Goal: Task Accomplishment & Management: Complete application form

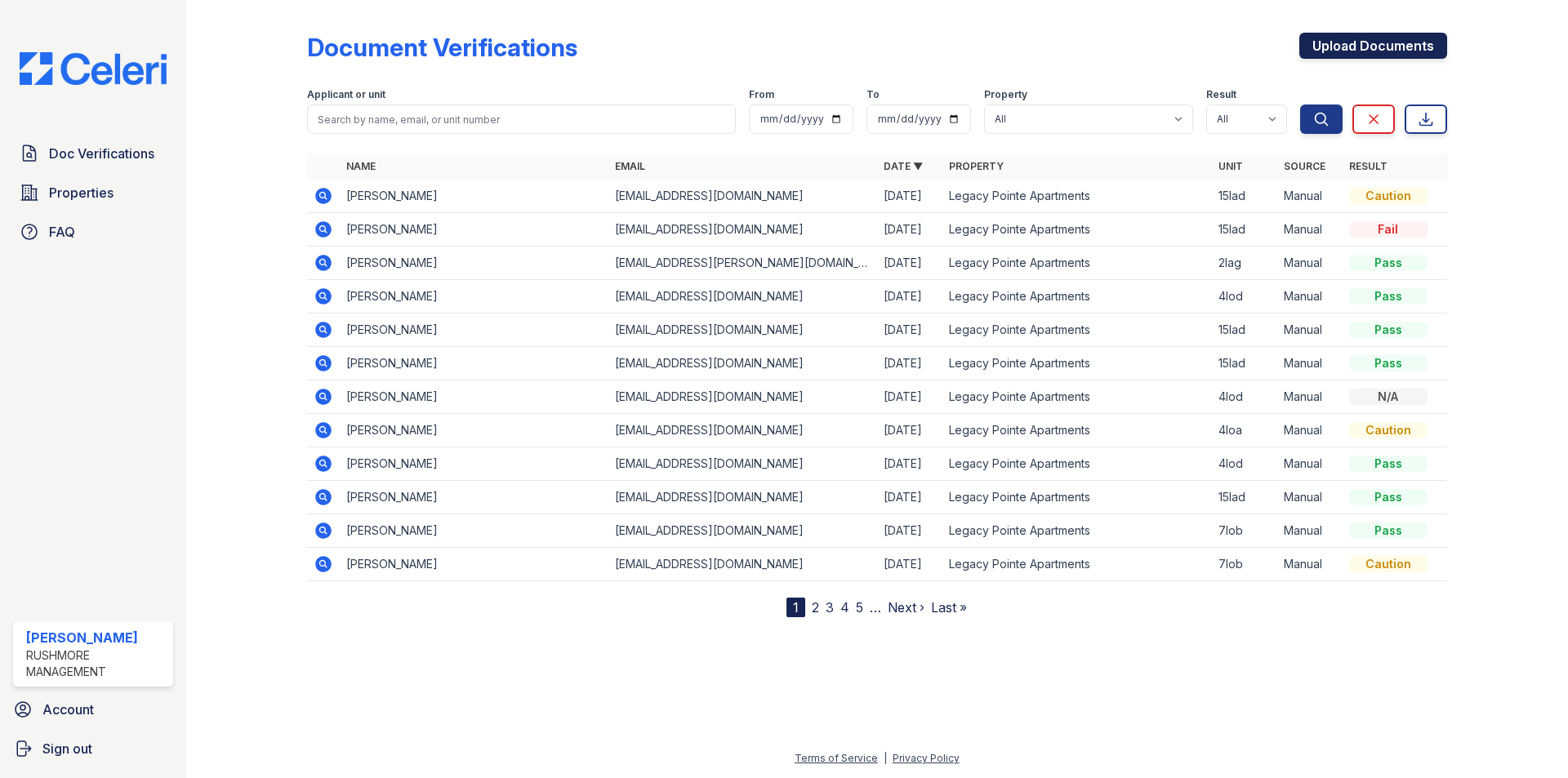
click at [1329, 38] on link "Upload Documents" at bounding box center [1373, 46] width 148 height 26
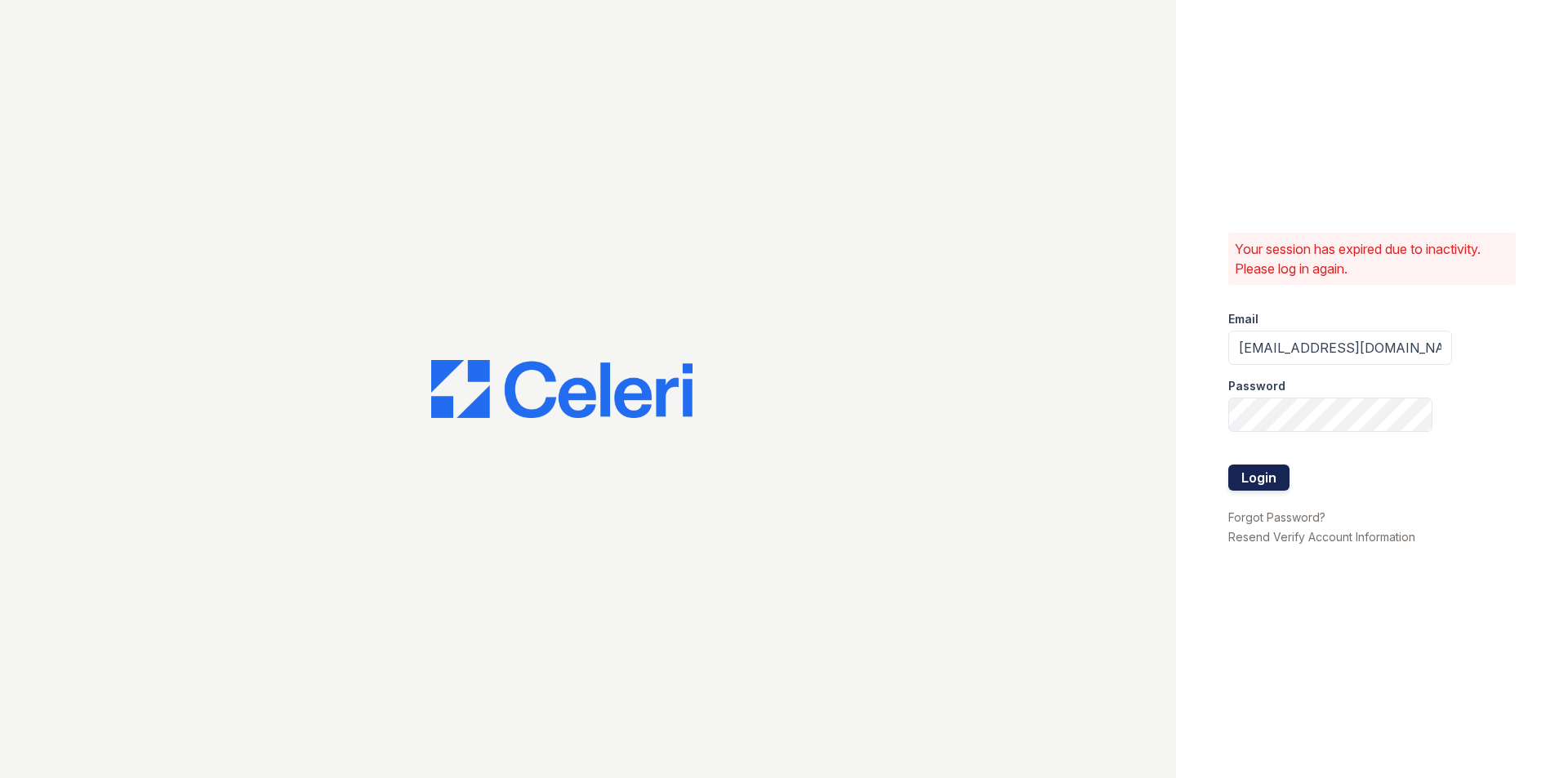
click at [1259, 475] on button "Login" at bounding box center [1259, 477] width 61 height 26
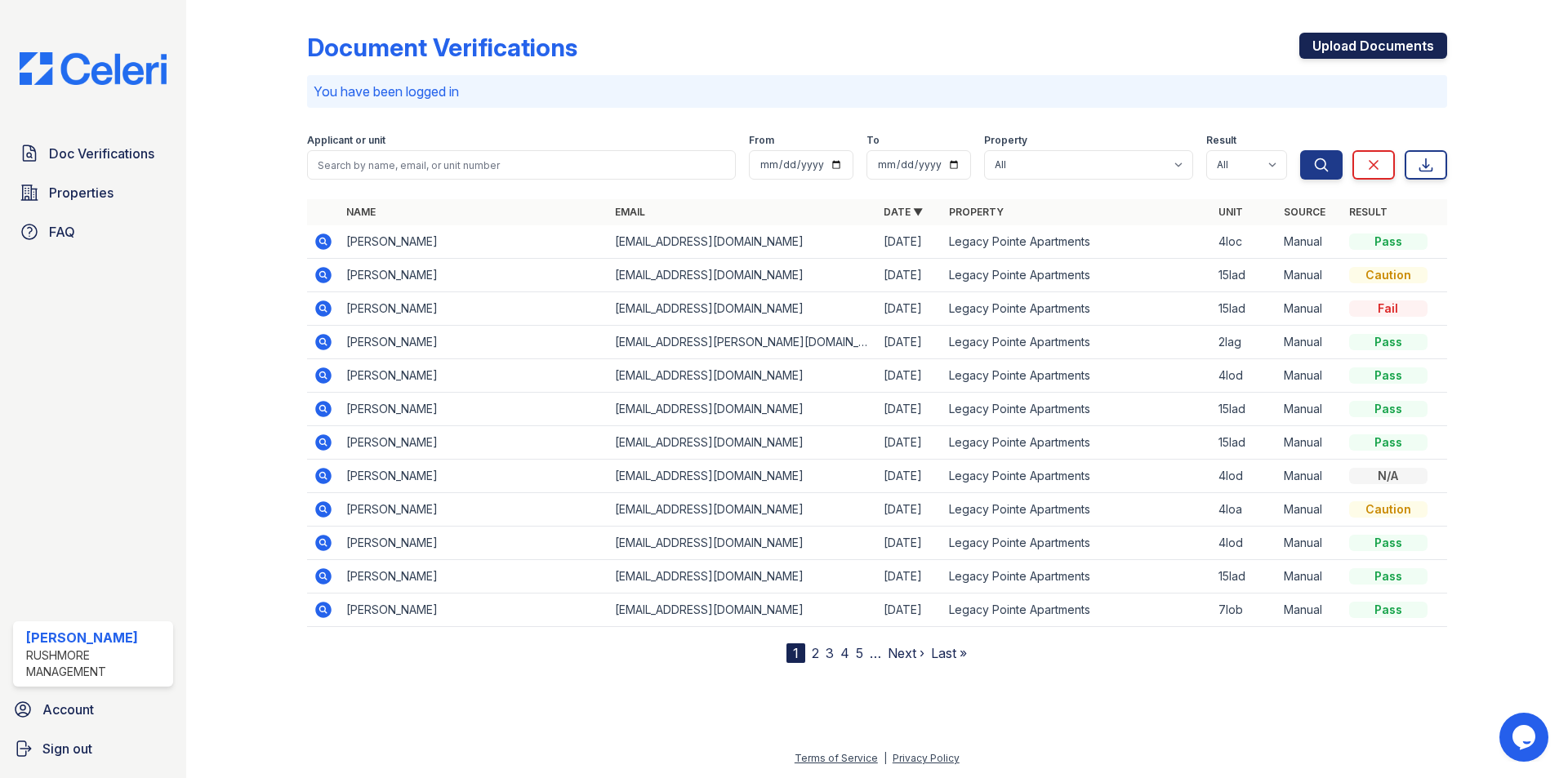
click at [1342, 46] on link "Upload Documents" at bounding box center [1373, 46] width 148 height 26
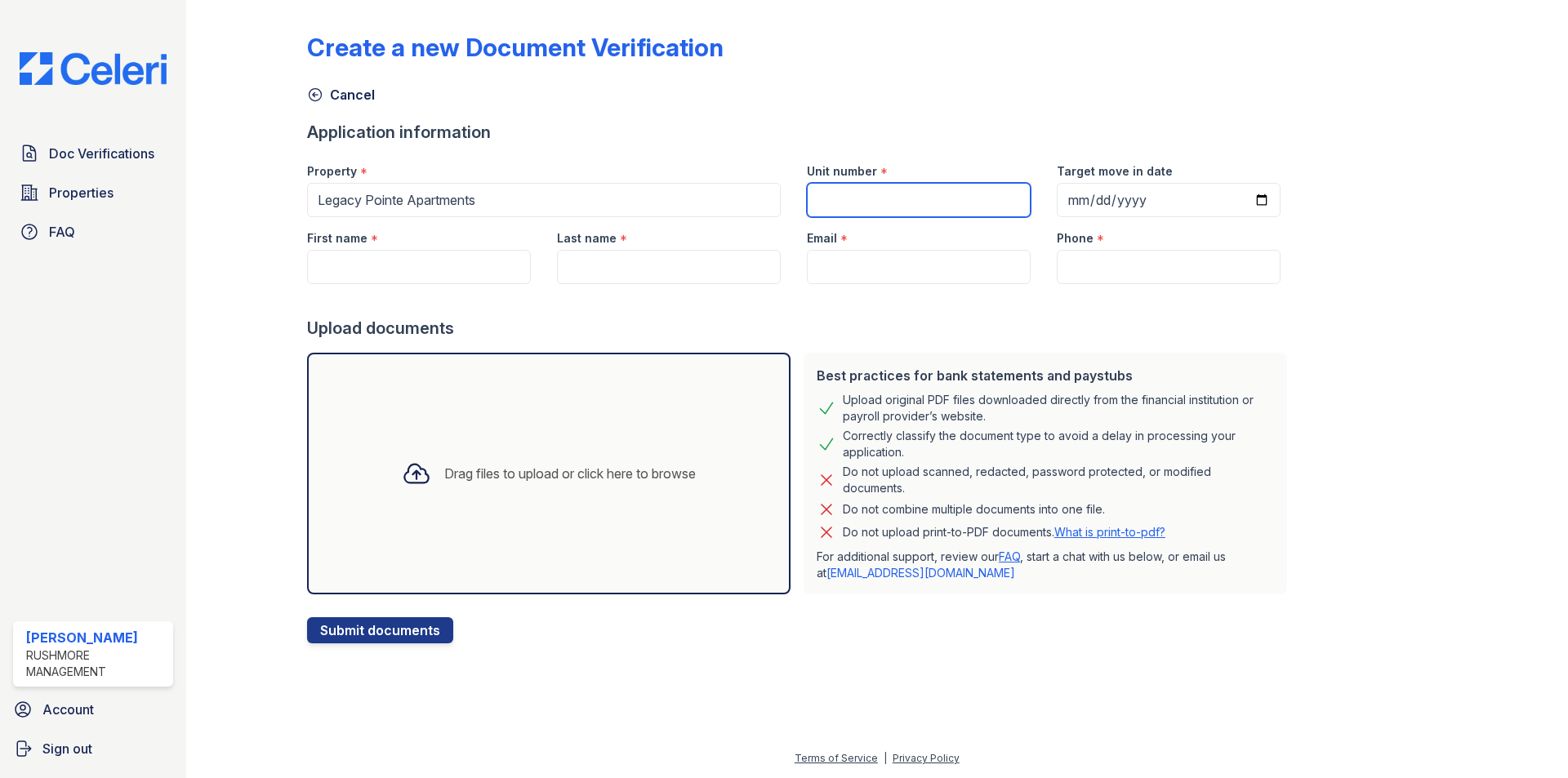
click at [842, 210] on input "Unit number" at bounding box center [918, 200] width 224 height 35
type input "4loc"
click at [1057, 199] on input "Target move in date" at bounding box center [1168, 200] width 224 height 35
type input "2025-11-30"
click at [432, 269] on input "First name" at bounding box center [418, 267] width 224 height 35
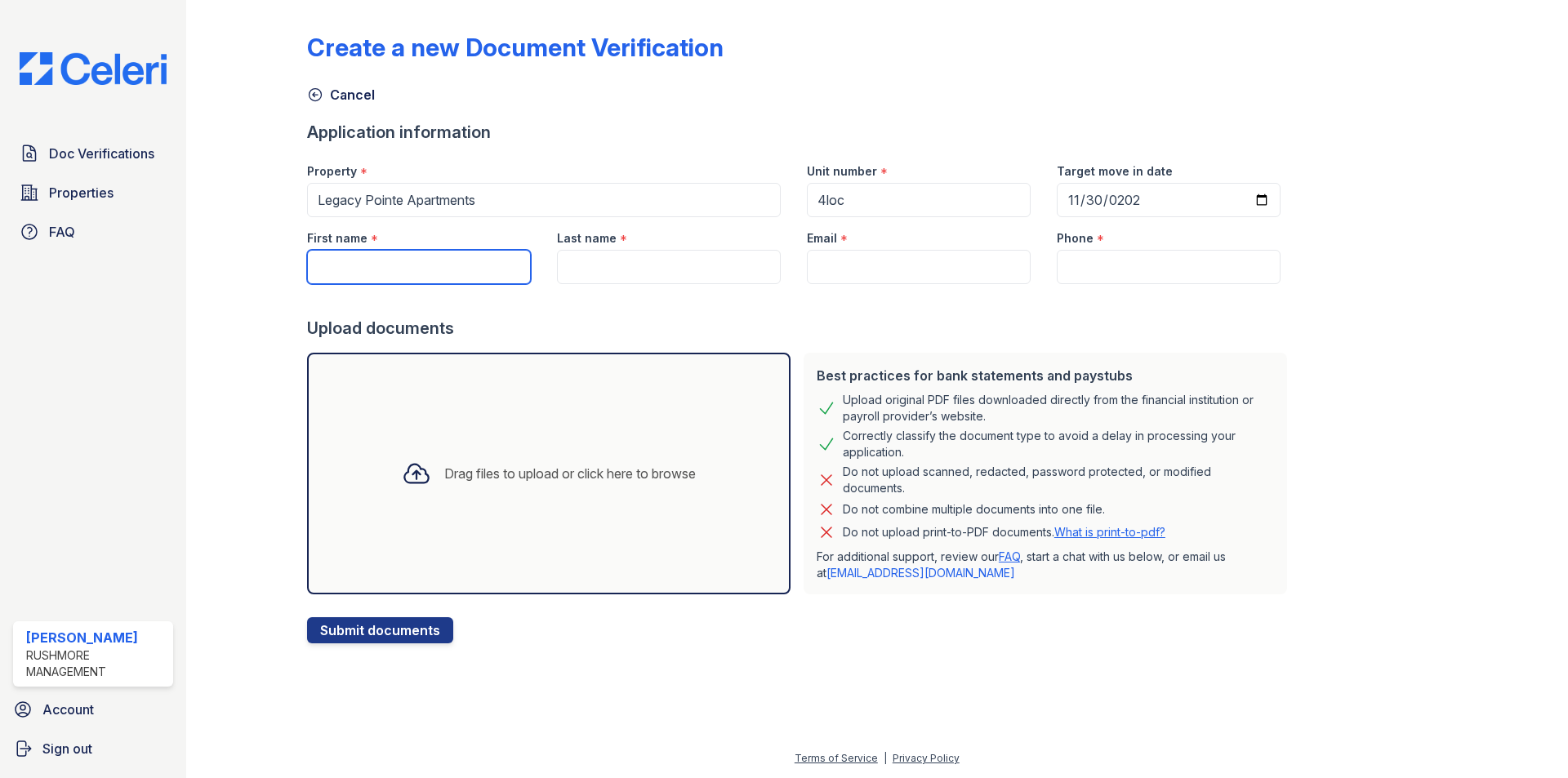
paste input "Isis Aurora Mclachlan"
drag, startPoint x: 468, startPoint y: 269, endPoint x: 344, endPoint y: 270, distance: 124.0
click at [344, 270] on input "Isis Aurora Mclachlan" at bounding box center [418, 267] width 224 height 35
type input "Isis"
click at [576, 257] on input "Last name" at bounding box center [668, 267] width 224 height 35
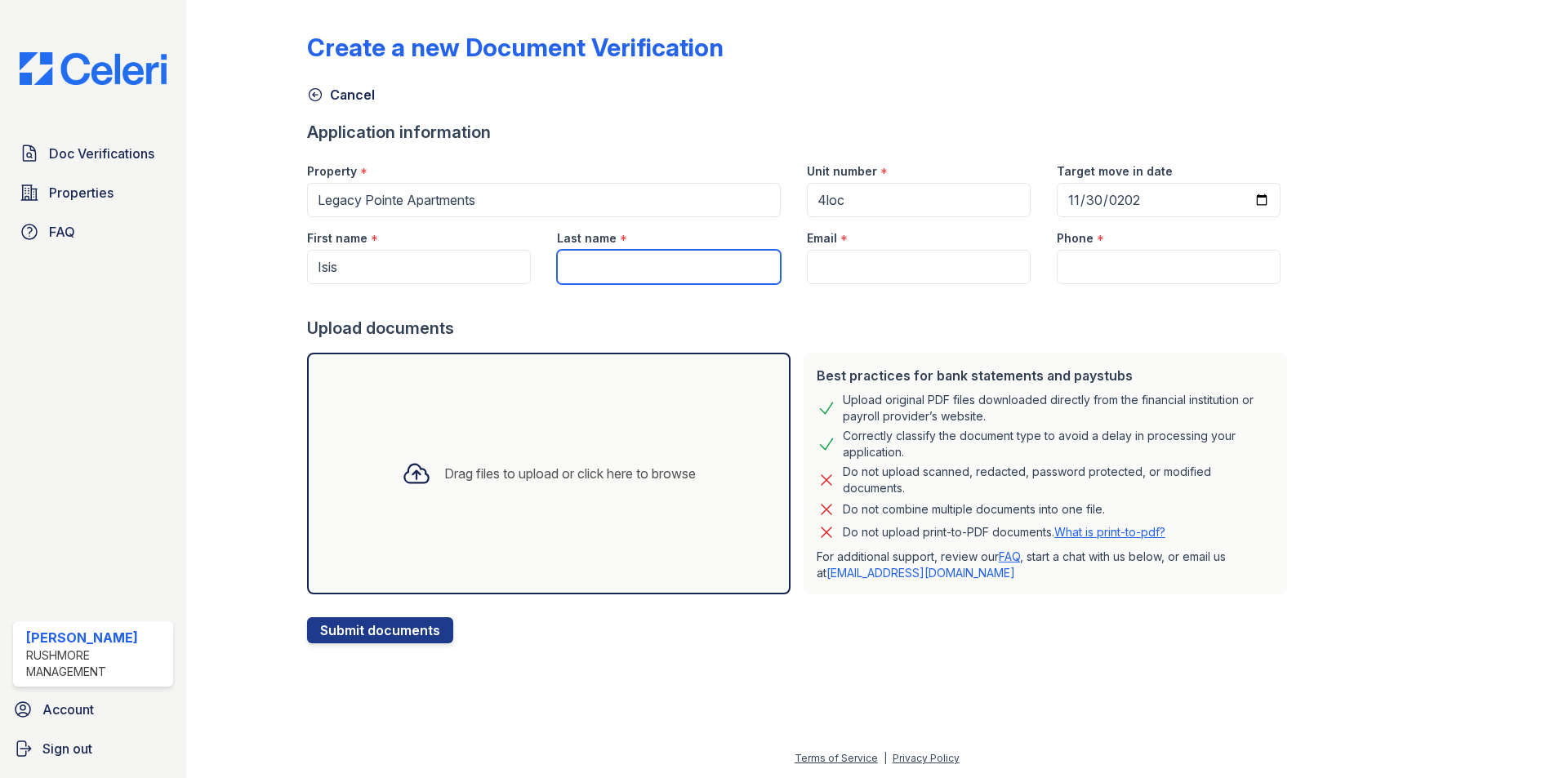
paste input "Aurora Mclachlan"
drag, startPoint x: 606, startPoint y: 266, endPoint x: 450, endPoint y: 269, distance: 156.0
click at [450, 269] on div "First name * Isis Last name * Aurora Mclachlan Email * Phone *" at bounding box center [793, 250] width 999 height 67
type input "Mclachlan"
click at [836, 262] on input "Email" at bounding box center [918, 267] width 224 height 35
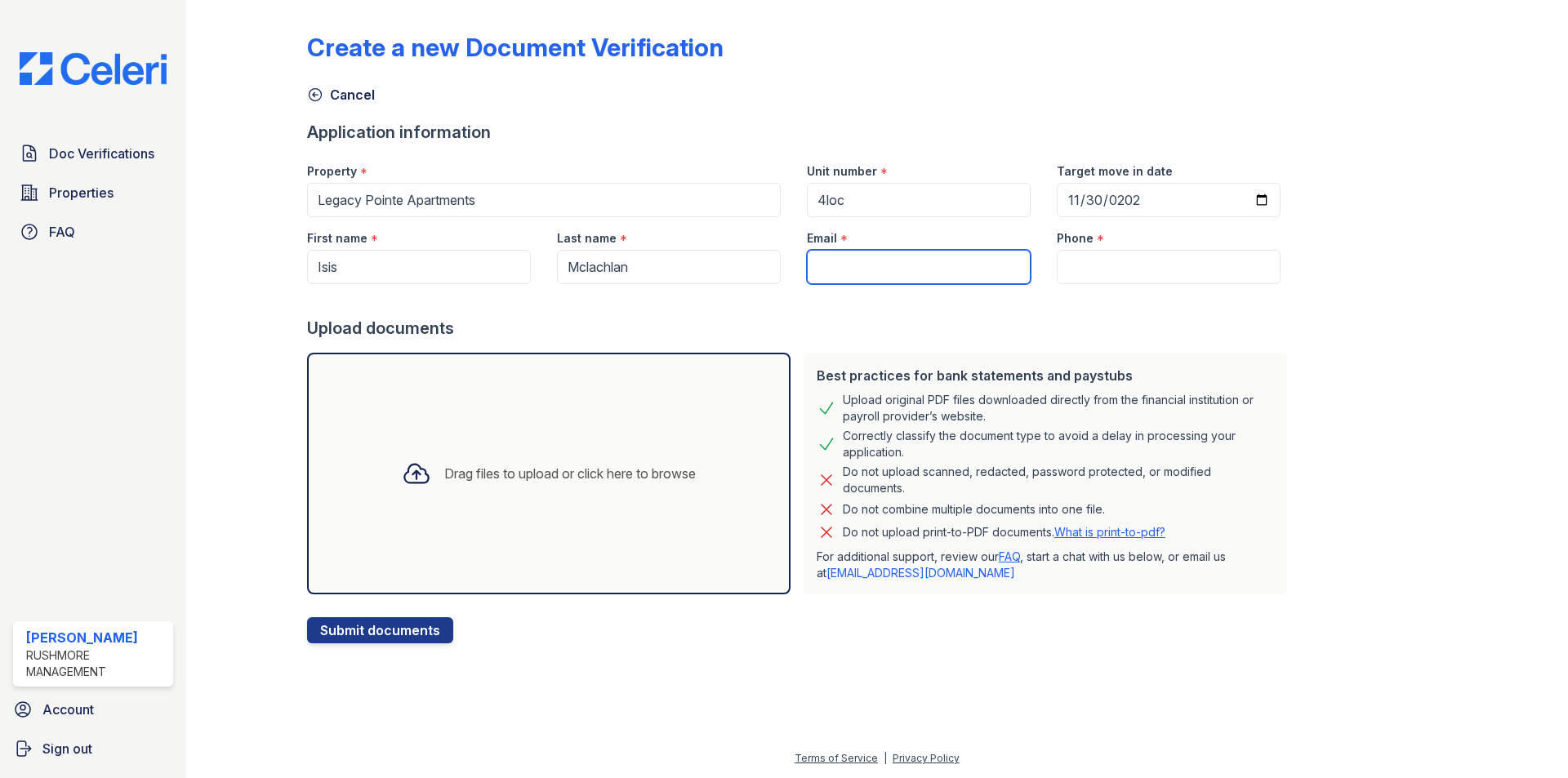
paste input "mclachlanisis8@gmail.com"
type input "mclachlanisis8@gmail.com"
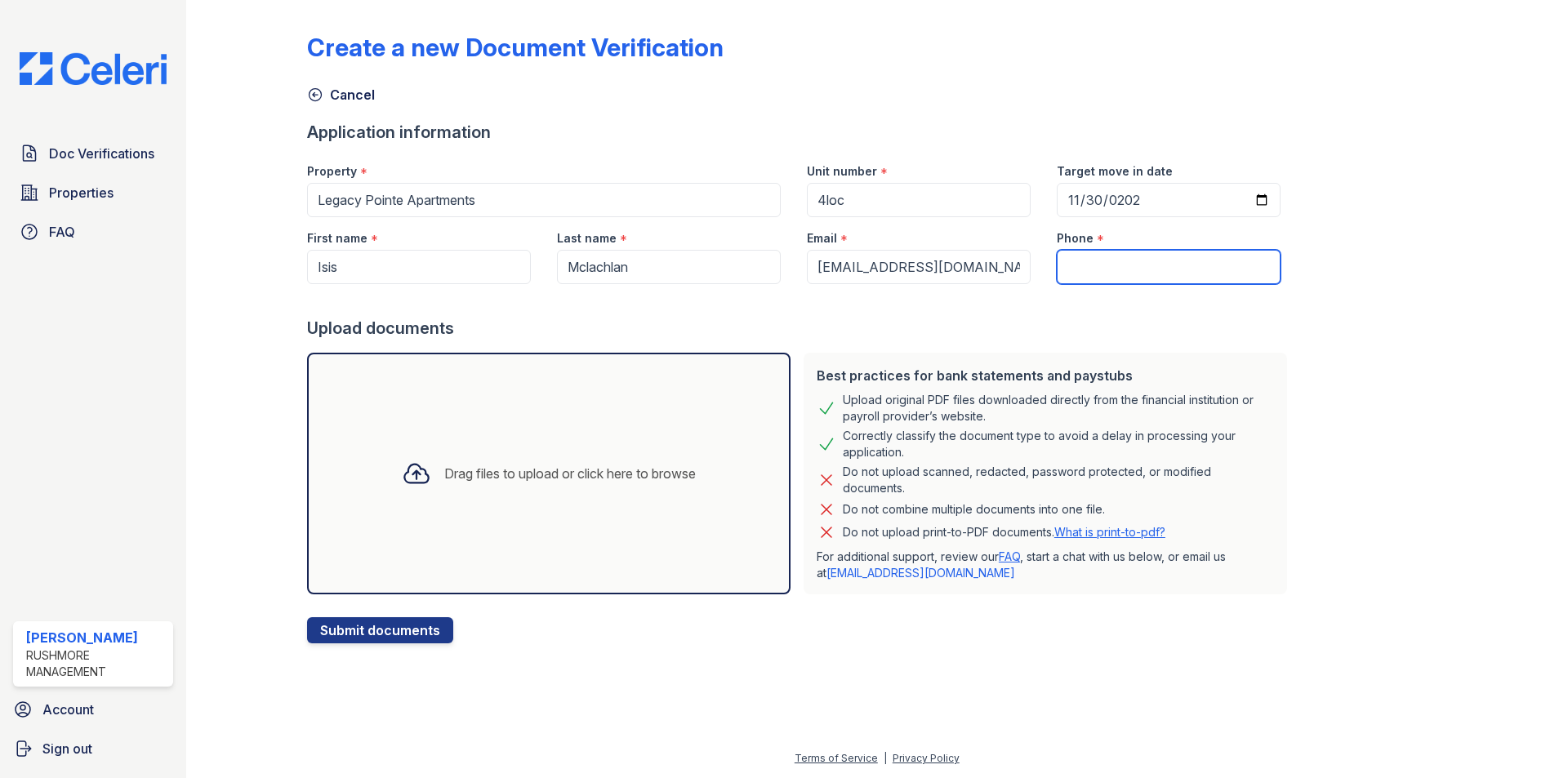
click at [1077, 261] on input "Phone" at bounding box center [1168, 267] width 224 height 35
paste input "(743) 207-9939"
type input "(743) 207-9939"
click at [602, 460] on div "Drag files to upload or click here to browse" at bounding box center [548, 474] width 320 height 56
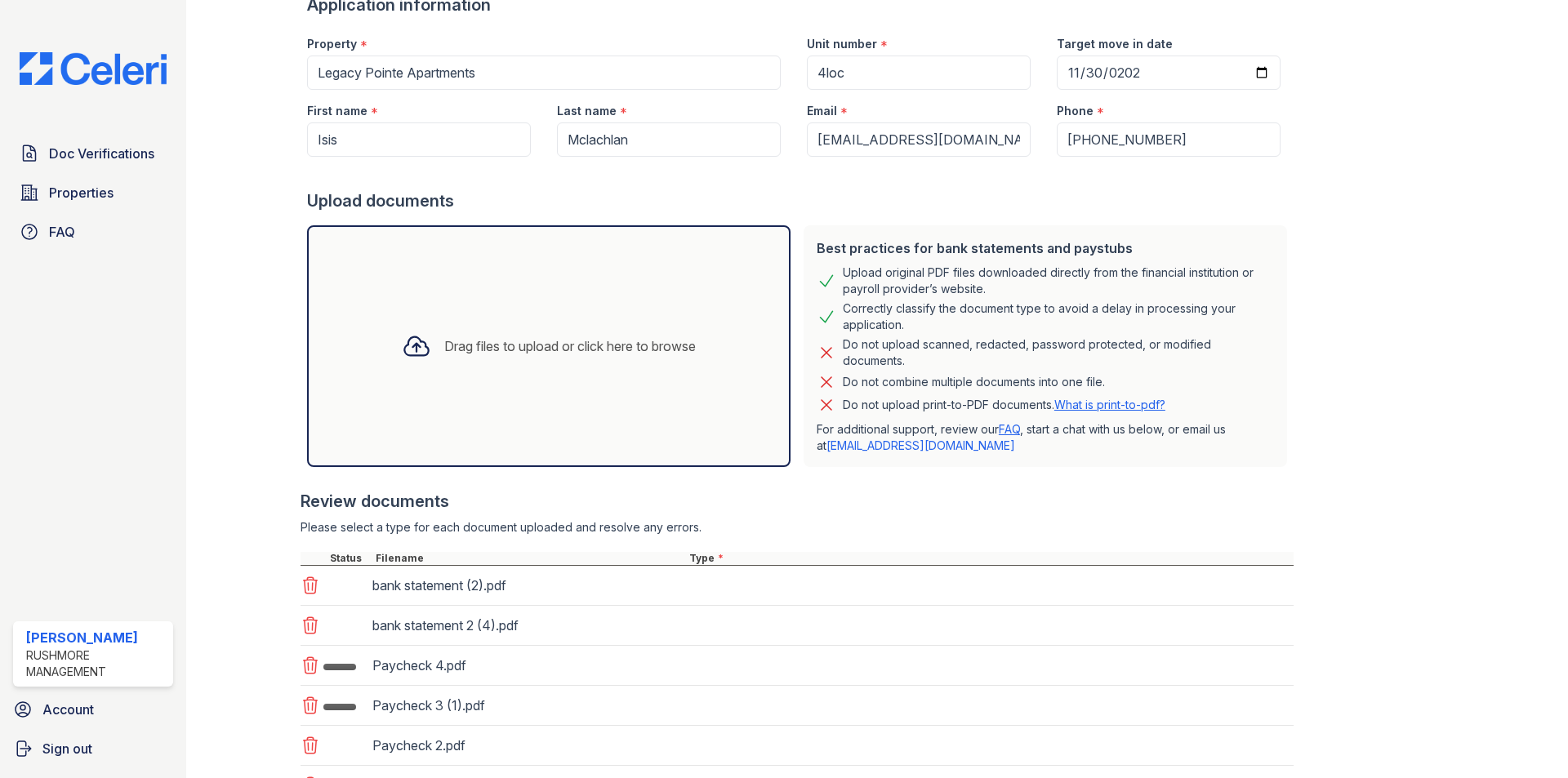
scroll to position [269, 0]
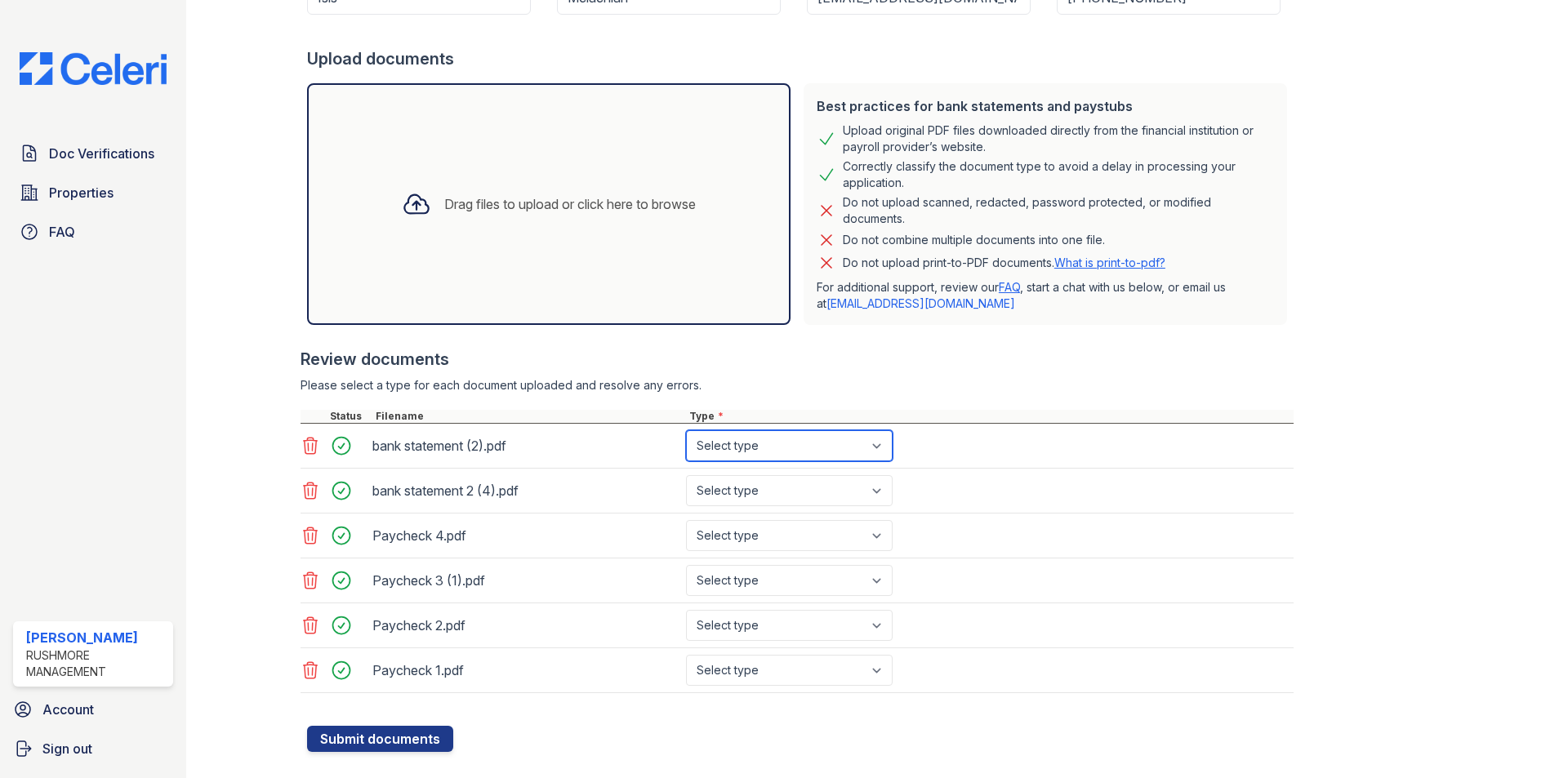
drag, startPoint x: 741, startPoint y: 449, endPoint x: 742, endPoint y: 459, distance: 10.0
click at [741, 449] on select "Select type Paystub Bank Statement Offer Letter Tax Documents Benefit Award Let…" at bounding box center [789, 445] width 207 height 31
select select "bank_statement"
click at [686, 430] on select "Select type Paystub Bank Statement Offer Letter Tax Documents Benefit Award Let…" at bounding box center [789, 445] width 207 height 31
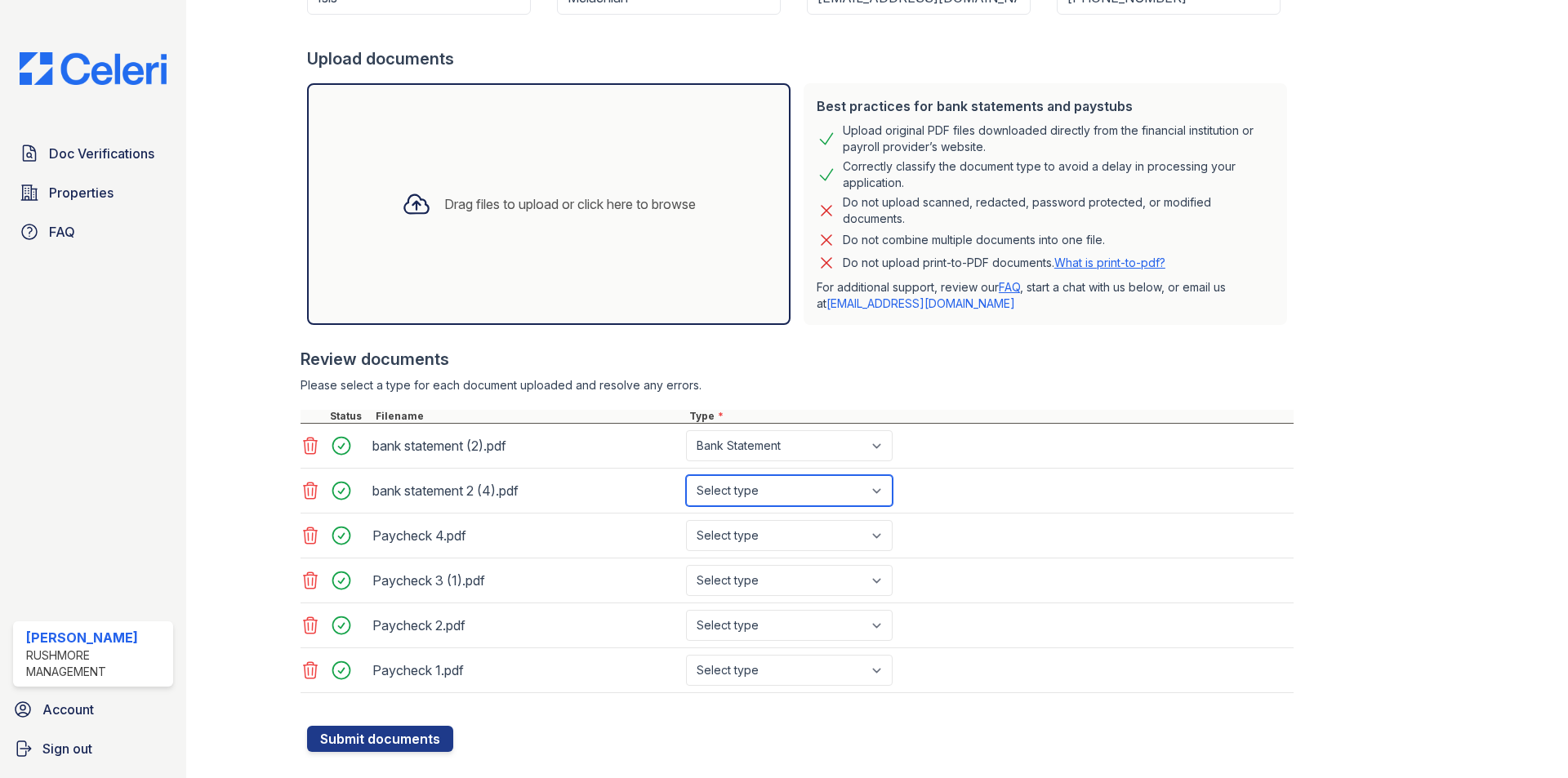
click at [739, 495] on select "Select type Paystub Bank Statement Offer Letter Tax Documents Benefit Award Let…" at bounding box center [789, 491] width 207 height 31
select select "bank_statement"
click at [686, 476] on select "Select type Paystub Bank Statement Offer Letter Tax Documents Benefit Award Let…" at bounding box center [789, 491] width 207 height 31
click at [739, 541] on select "Select type Paystub Bank Statement Offer Letter Tax Documents Benefit Award Let…" at bounding box center [789, 536] width 207 height 31
select select "paystub"
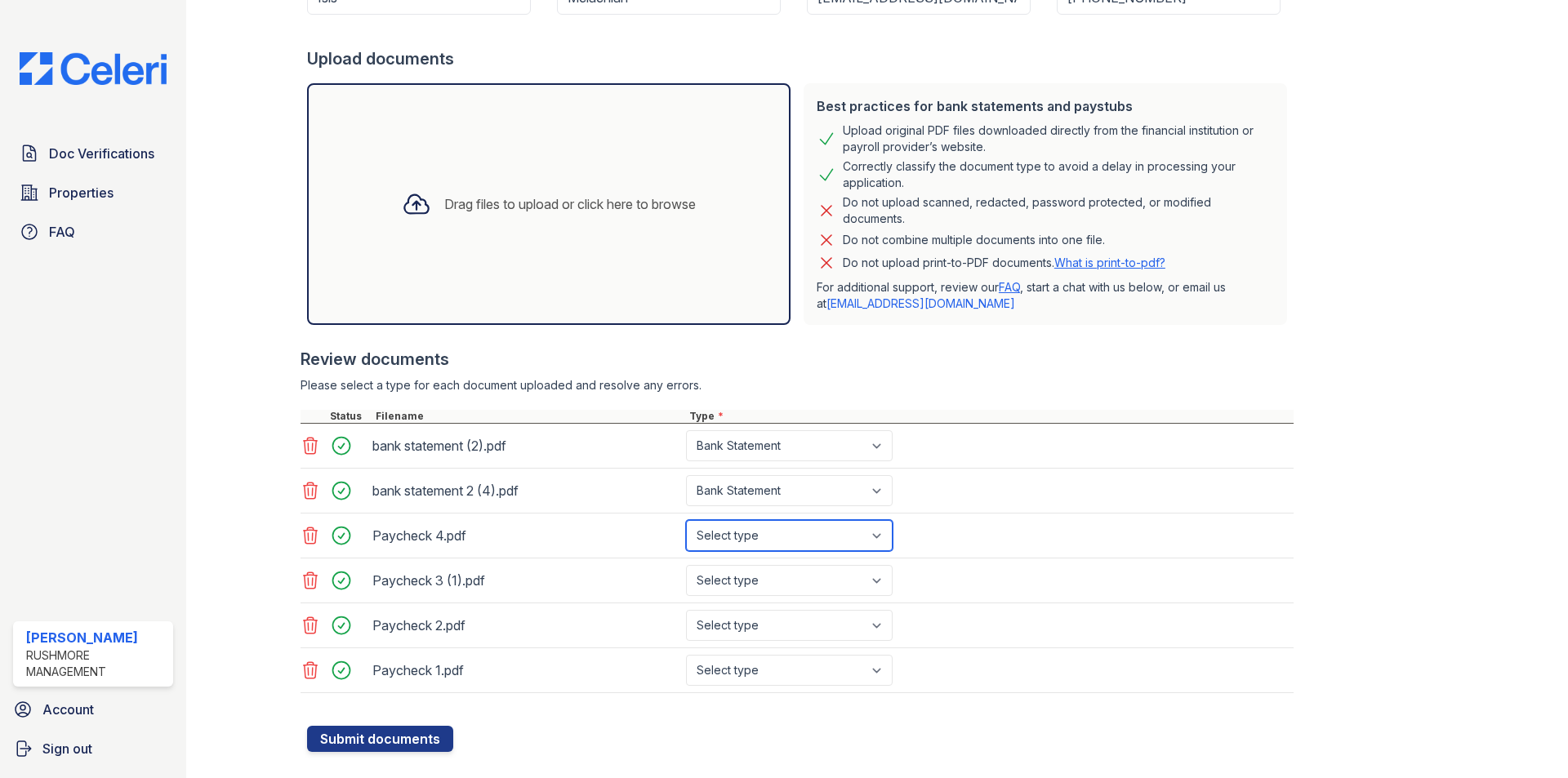
click at [686, 520] on select "Select type Paystub Bank Statement Offer Letter Tax Documents Benefit Award Let…" at bounding box center [789, 536] width 207 height 31
click at [733, 570] on select "Select type Paystub Bank Statement Offer Letter Tax Documents Benefit Award Let…" at bounding box center [789, 580] width 207 height 31
select select "paystub"
click at [686, 565] on select "Select type Paystub Bank Statement Offer Letter Tax Documents Benefit Award Let…" at bounding box center [789, 580] width 207 height 31
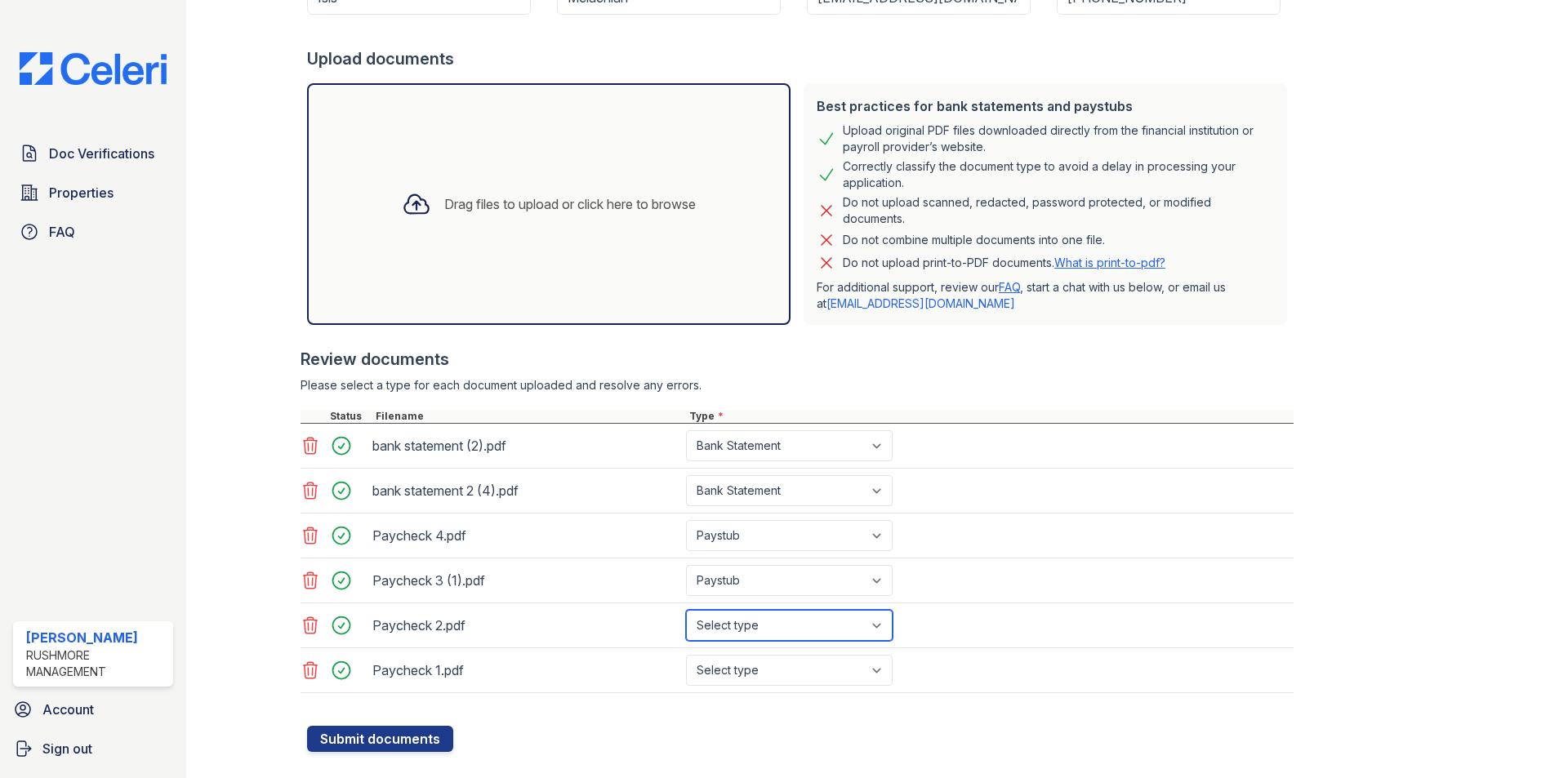
click at [731, 616] on select "Select type Paystub Bank Statement Offer Letter Tax Documents Benefit Award Let…" at bounding box center [789, 625] width 207 height 31
select select "paystub"
click at [686, 610] on select "Select type Paystub Bank Statement Offer Letter Tax Documents Benefit Award Let…" at bounding box center [789, 625] width 207 height 31
click at [731, 677] on select "Select type Paystub Bank Statement Offer Letter Tax Documents Benefit Award Let…" at bounding box center [789, 670] width 207 height 31
select select "paystub"
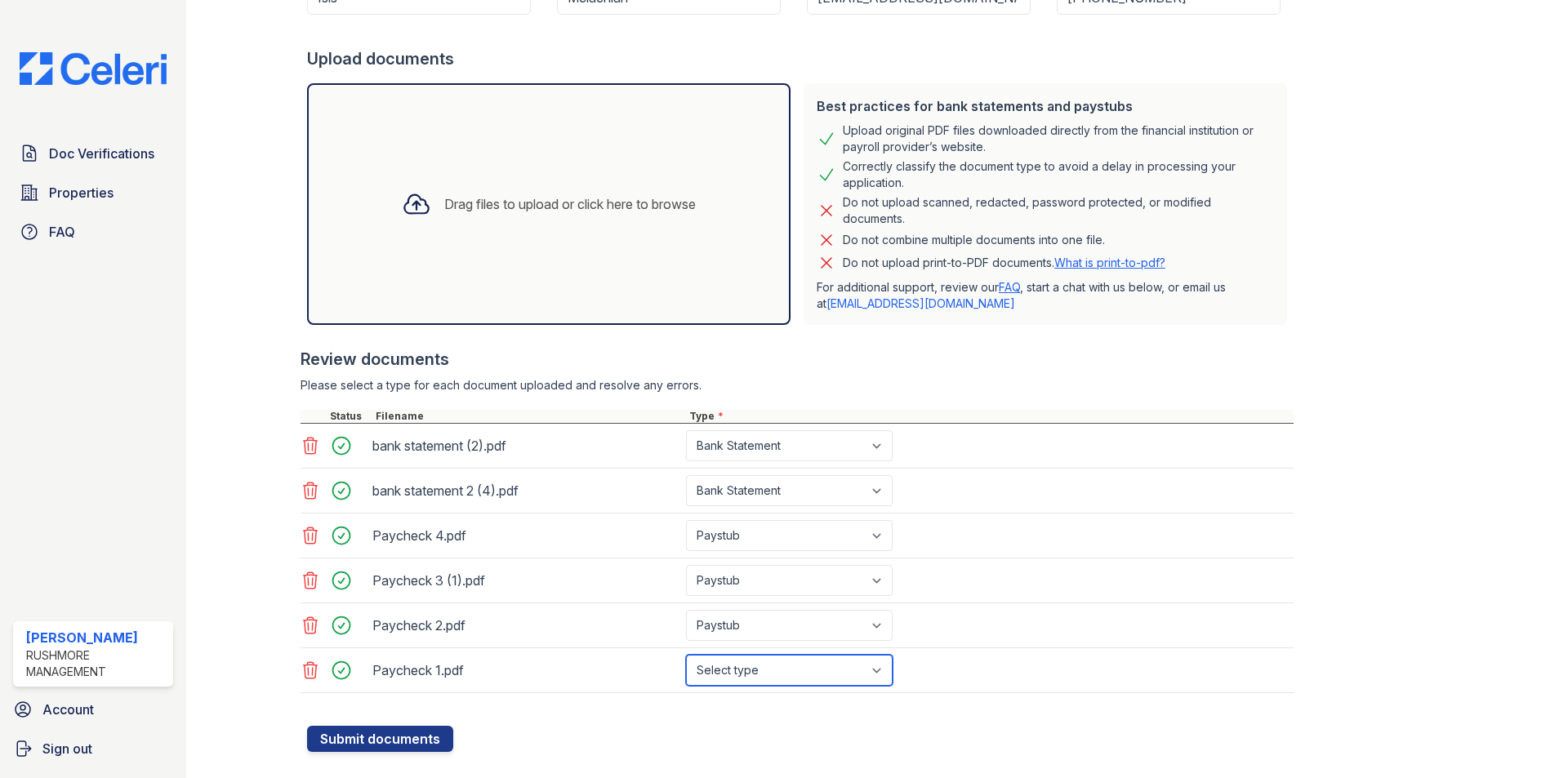
click at [686, 655] on select "Select type Paystub Bank Statement Offer Letter Tax Documents Benefit Award Let…" at bounding box center [789, 670] width 207 height 31
click at [423, 737] on button "Submit documents" at bounding box center [379, 738] width 146 height 26
